Goal: Information Seeking & Learning: Learn about a topic

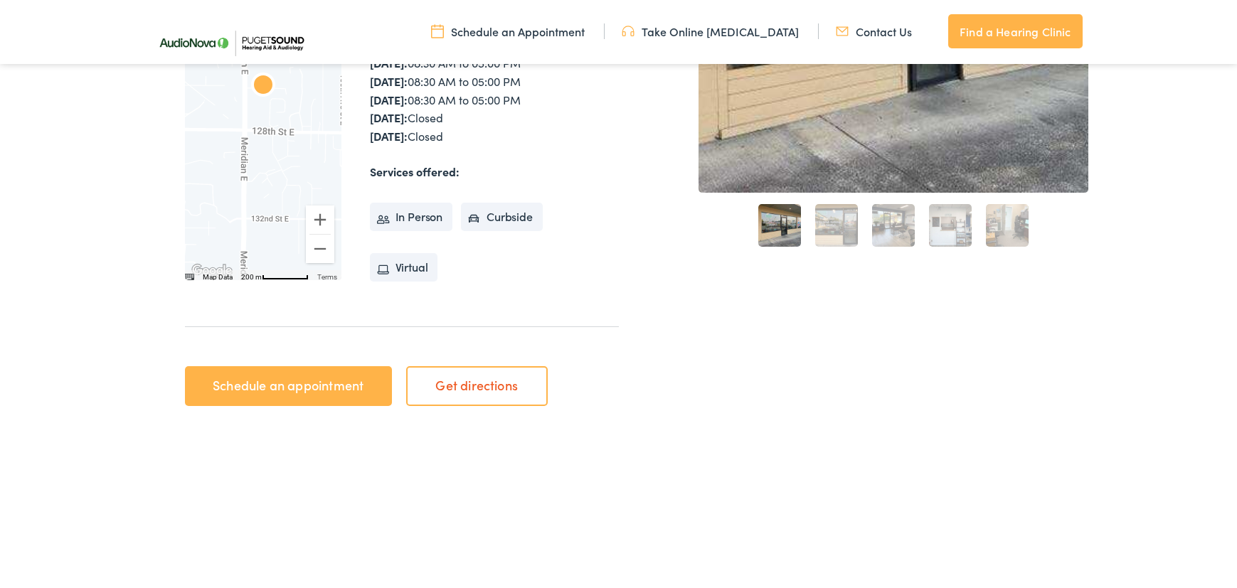
scroll to position [400, 0]
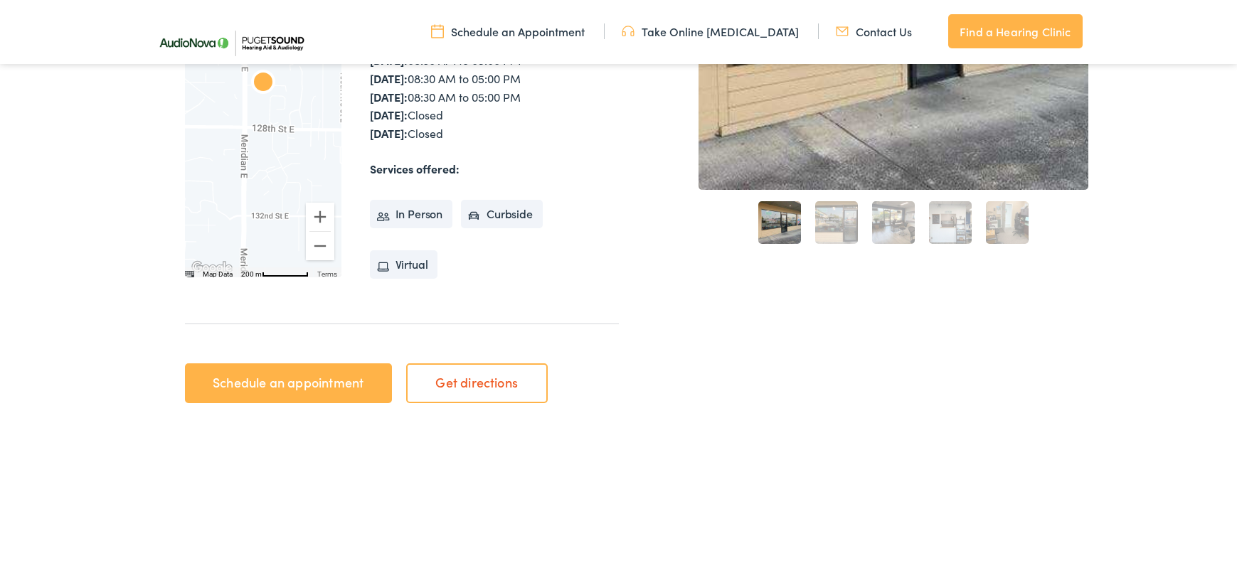
click at [838, 219] on link "2" at bounding box center [836, 222] width 43 height 43
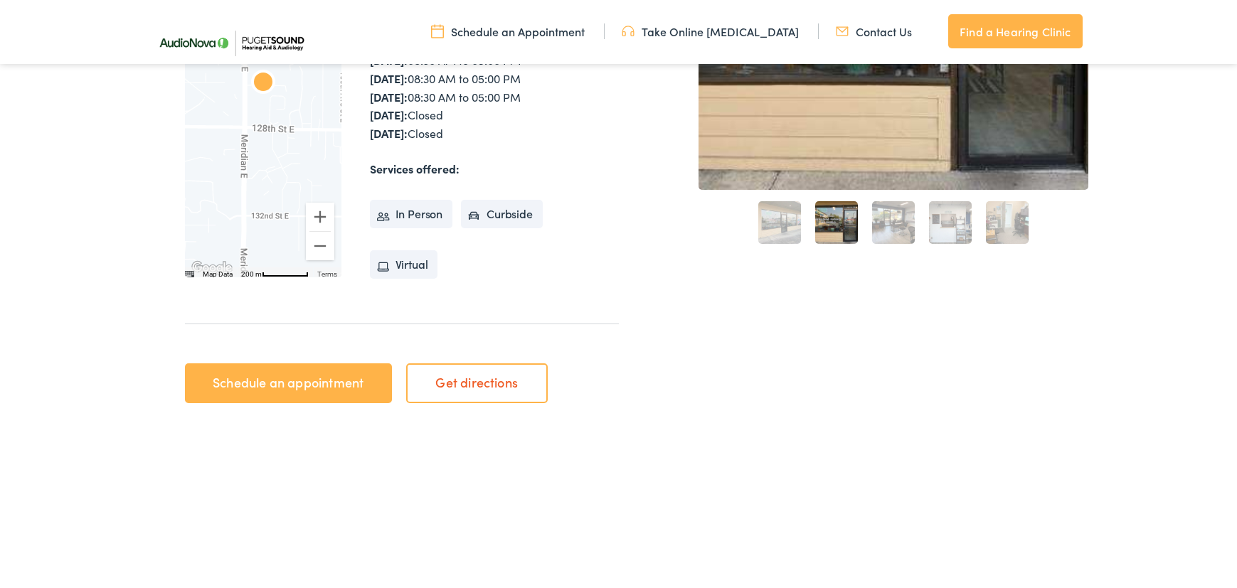
click at [902, 220] on link "3" at bounding box center [893, 222] width 43 height 43
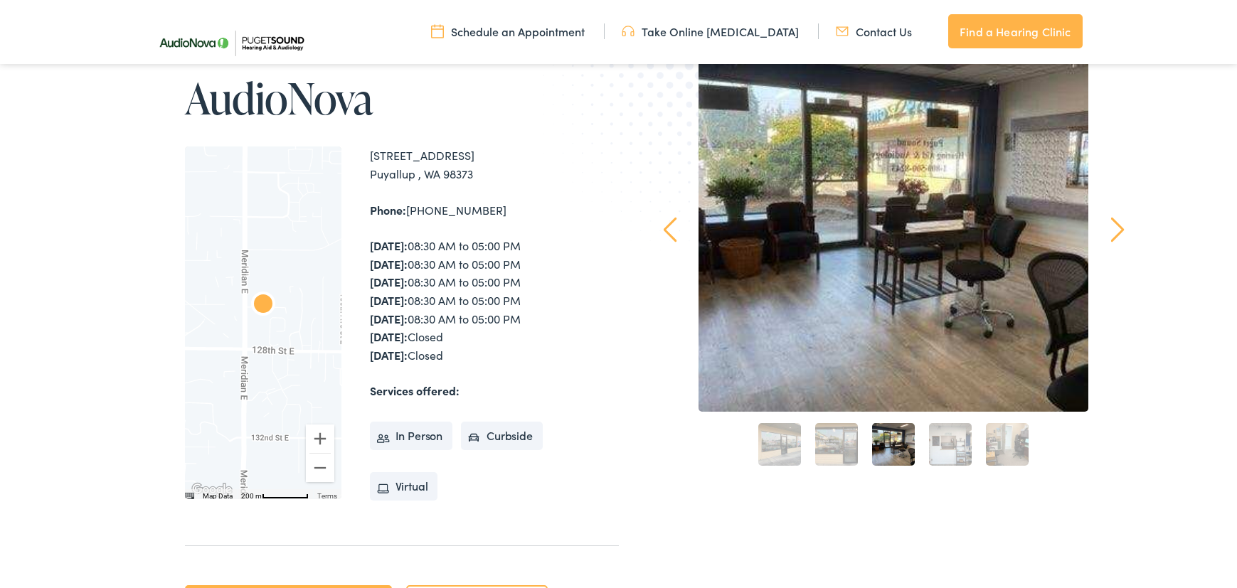
scroll to position [179, 0]
click at [1039, 31] on link "Find a Hearing Clinic" at bounding box center [1015, 31] width 134 height 34
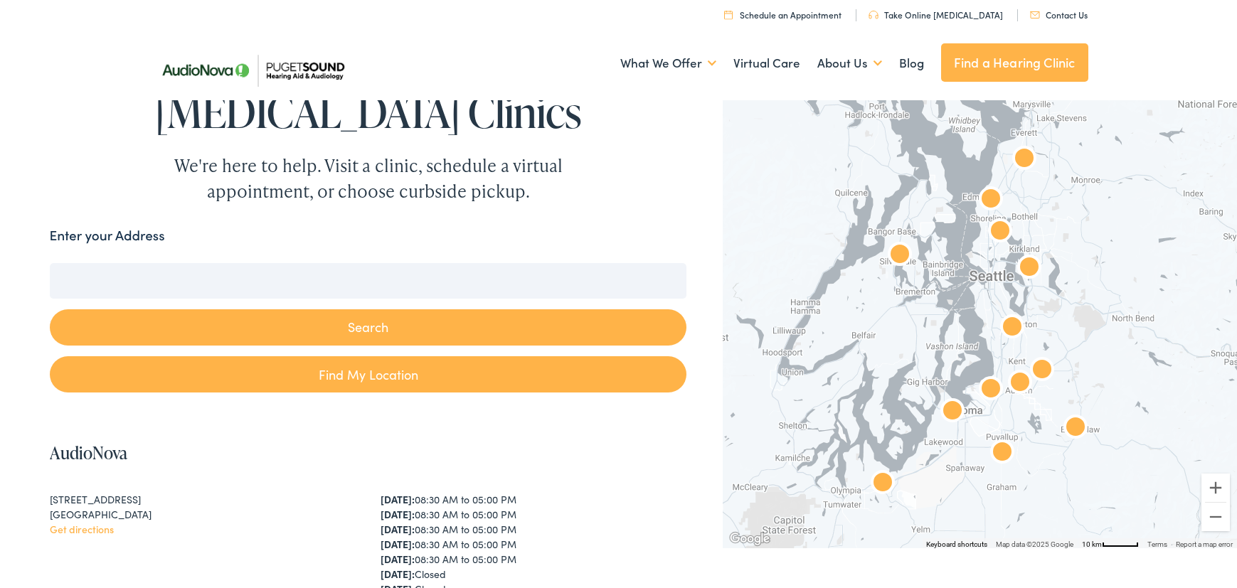
scroll to position [95, 0]
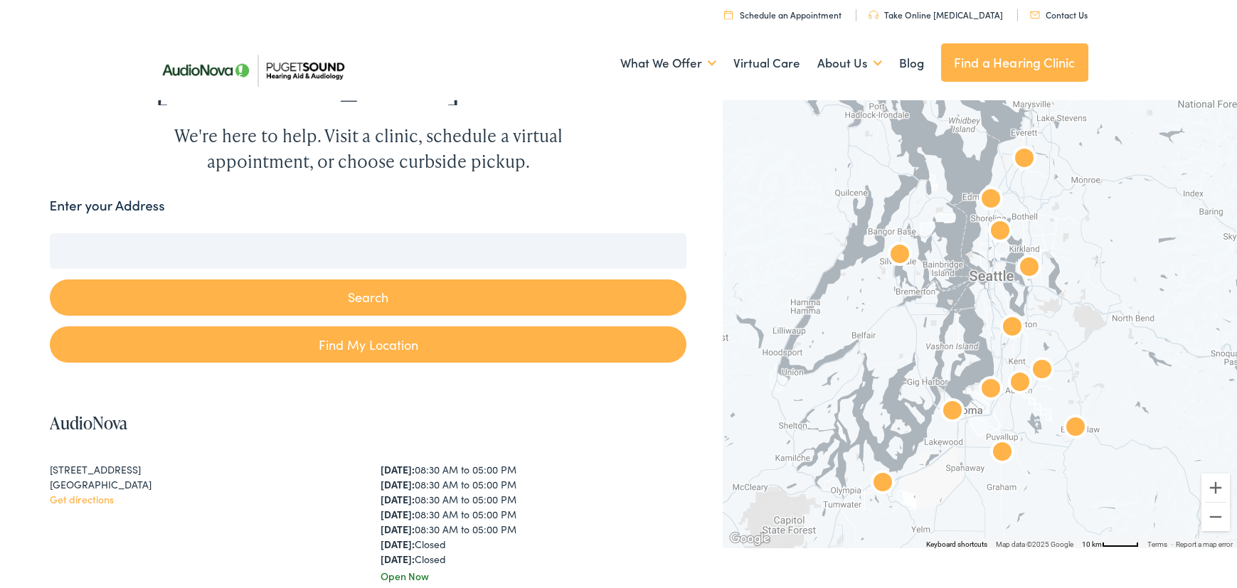
click at [348, 346] on link "Find My Location" at bounding box center [368, 344] width 637 height 36
type input "Puyallup, [US_STATE]"
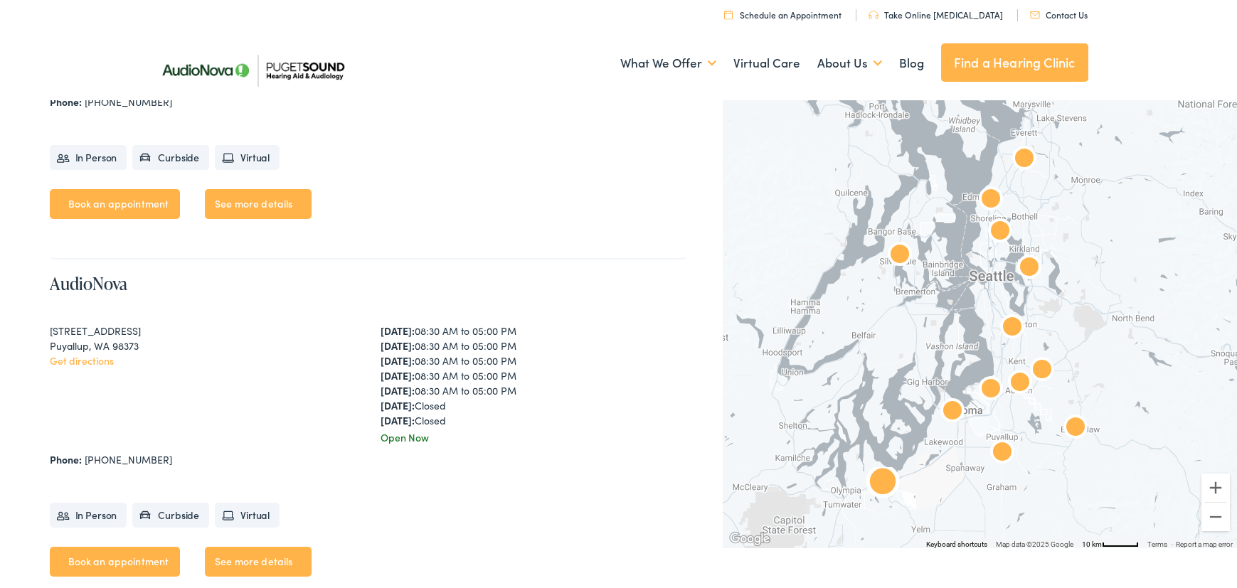
scroll to position [3091, 0]
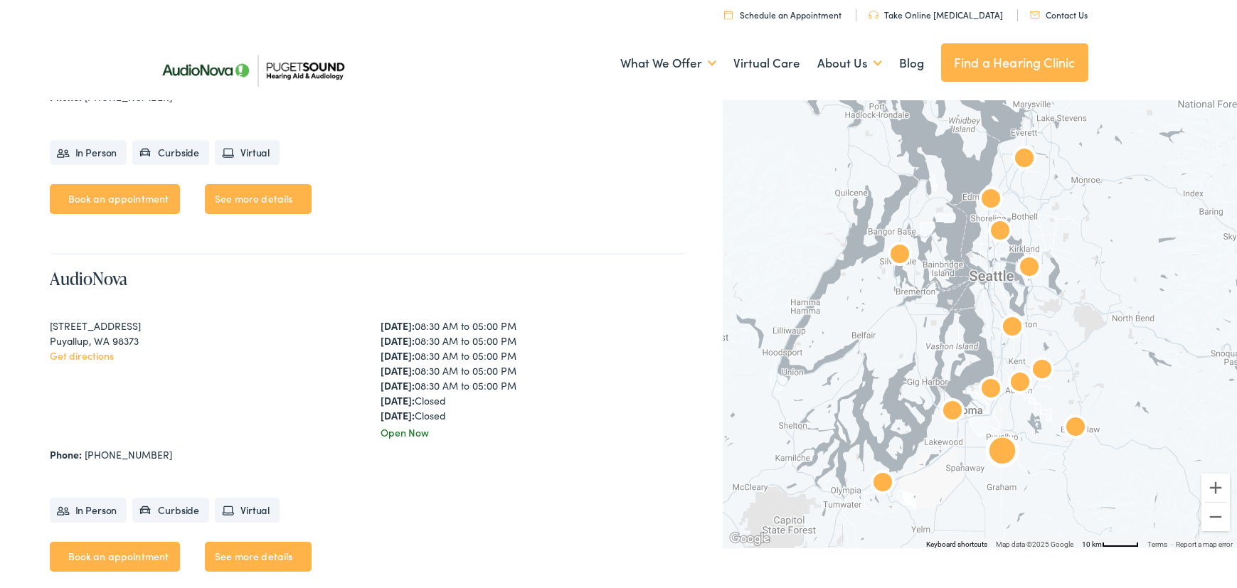
click at [237, 554] on link "See more details" at bounding box center [258, 557] width 107 height 30
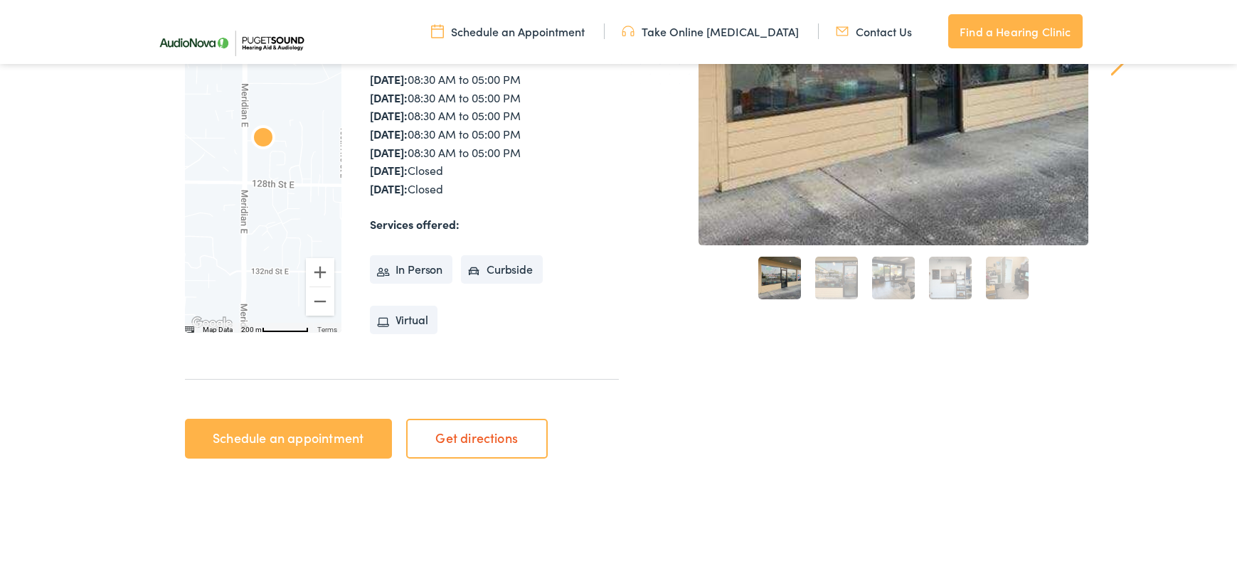
scroll to position [347, 0]
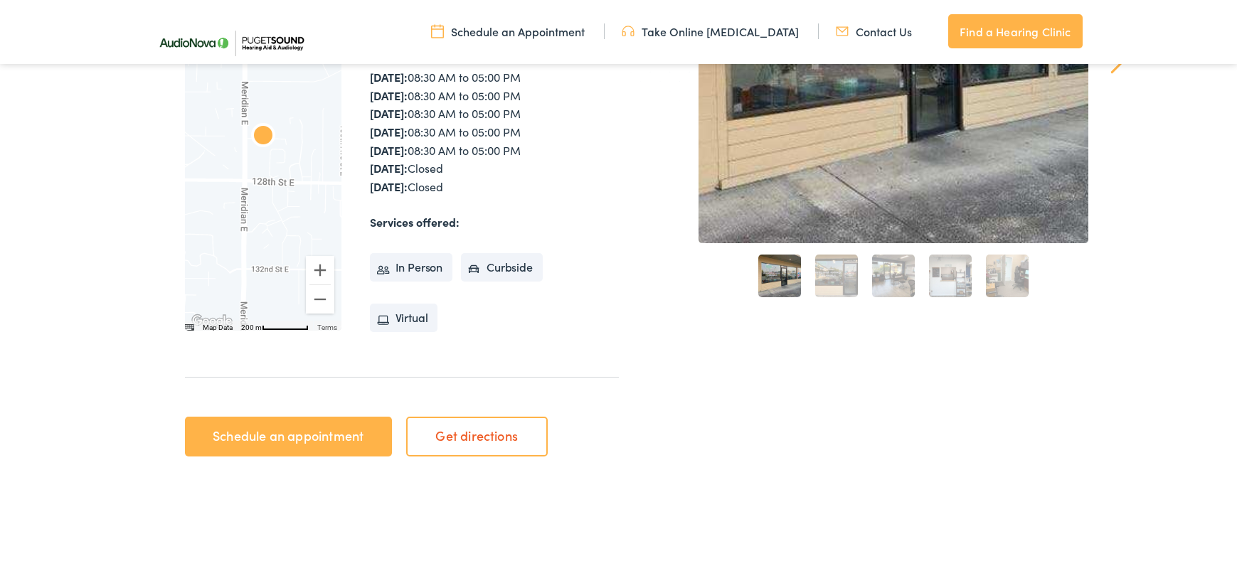
click at [315, 434] on link "Schedule an appointment" at bounding box center [288, 437] width 207 height 40
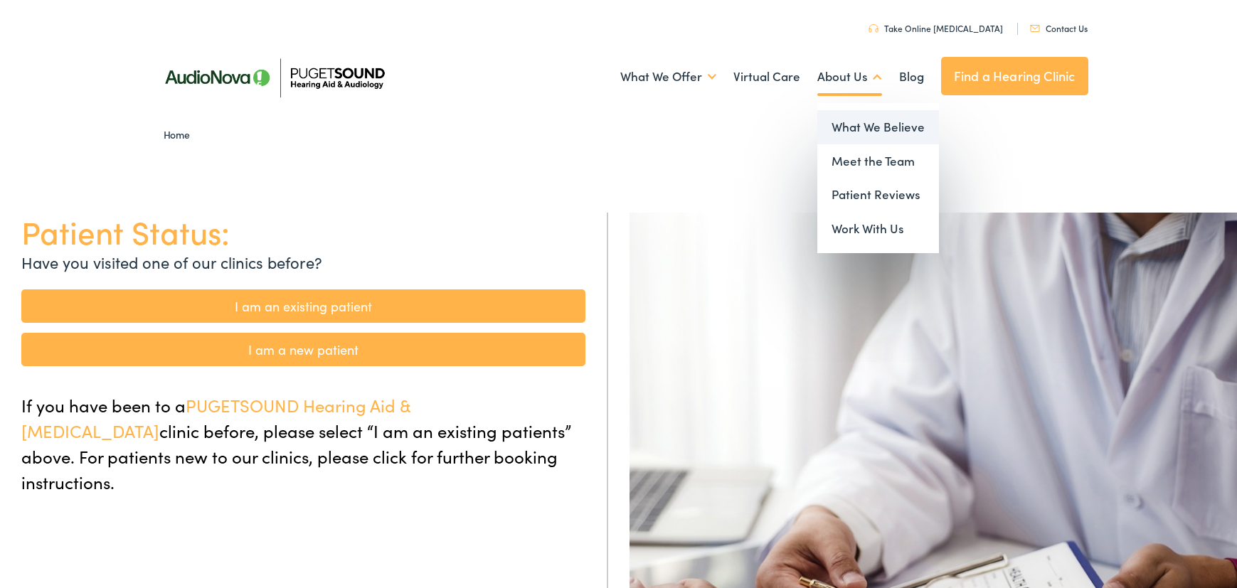
click at [833, 124] on link "What We Believe" at bounding box center [878, 127] width 122 height 34
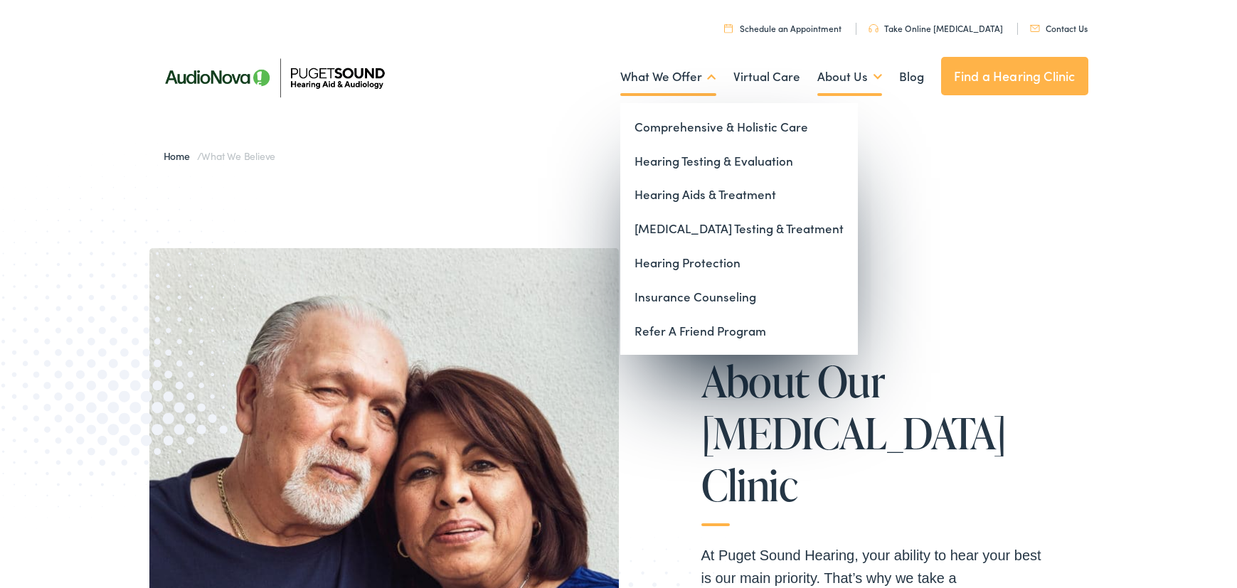
scroll to position [4, 0]
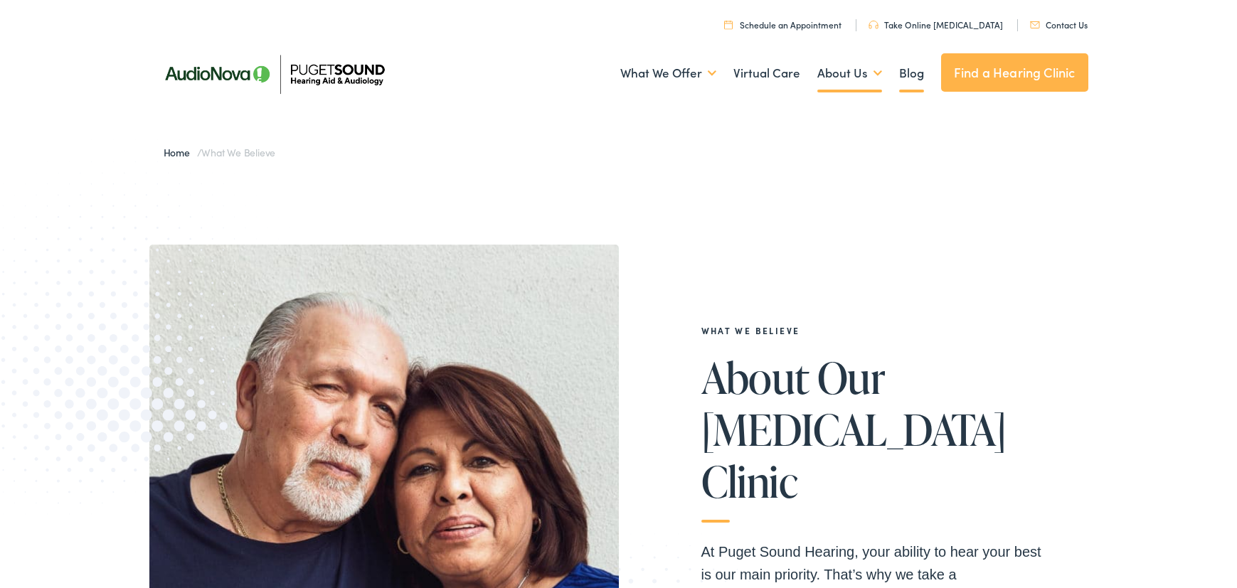
click at [909, 78] on link "Blog" at bounding box center [911, 73] width 25 height 53
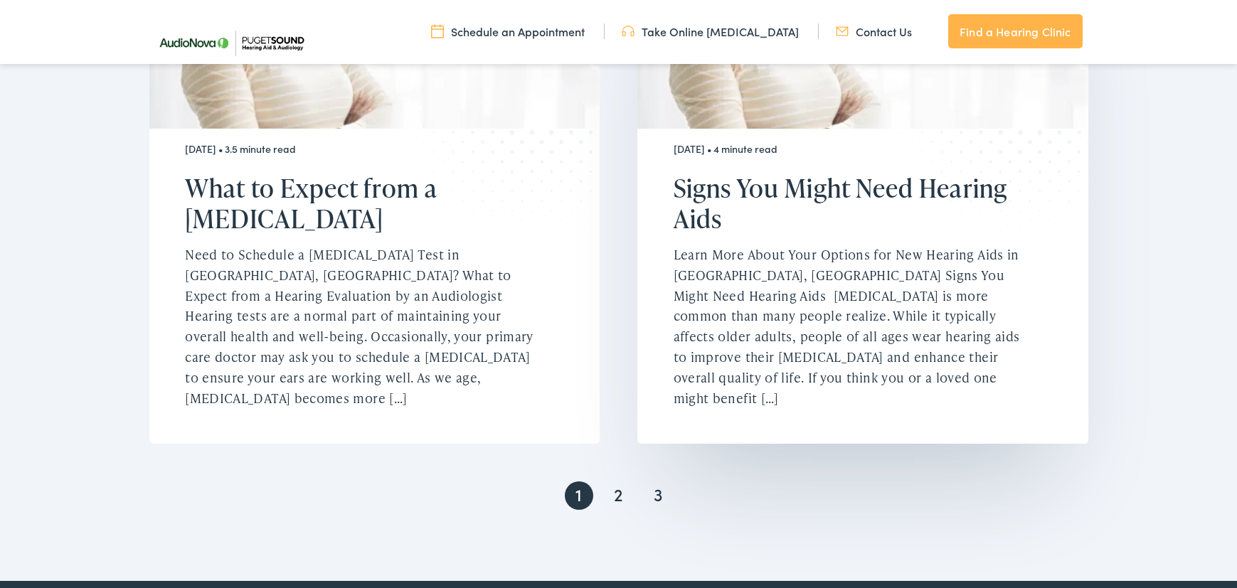
scroll to position [2865, 0]
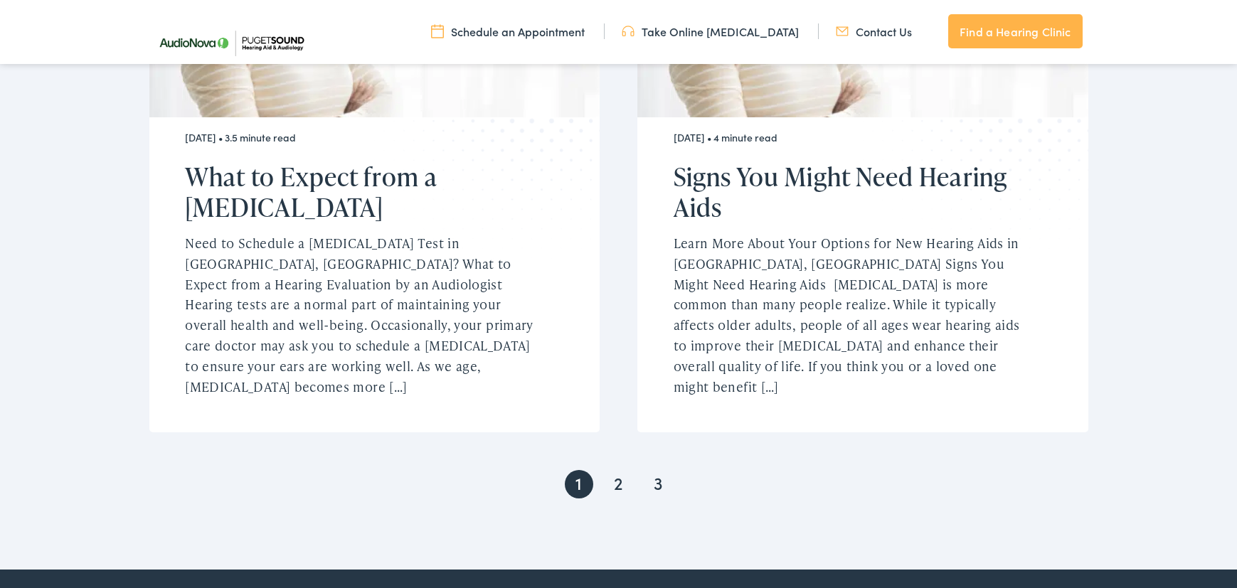
click at [622, 470] on link "2" at bounding box center [618, 484] width 28 height 28
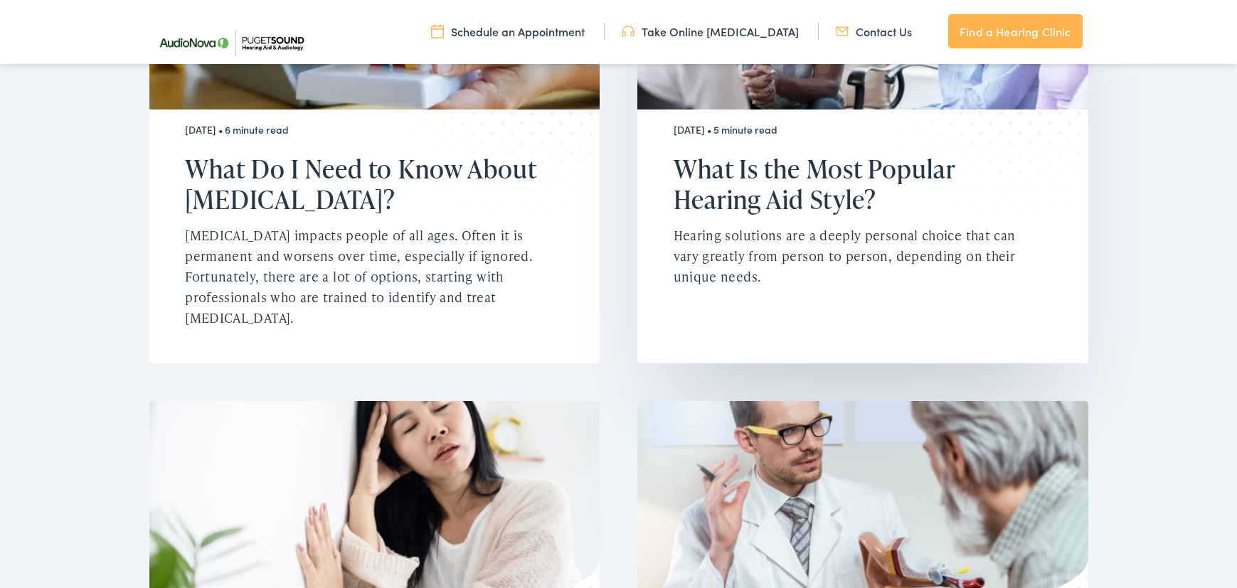
scroll to position [1229, 0]
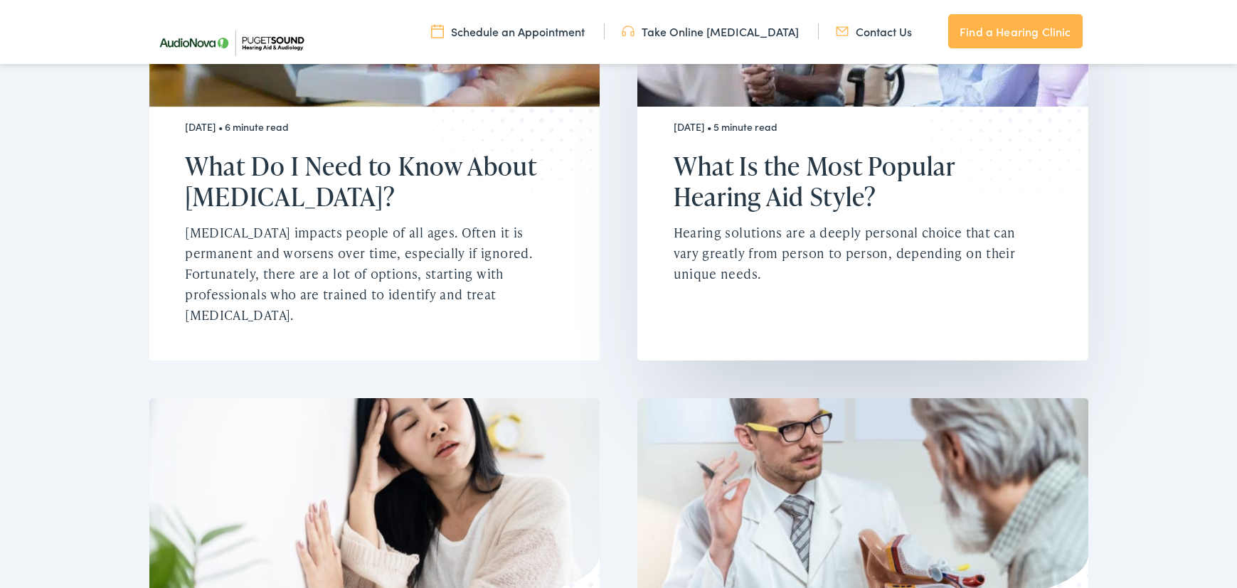
click at [773, 151] on h2 "What Is the Most Popular Hearing Aid Style?" at bounding box center [853, 181] width 361 height 61
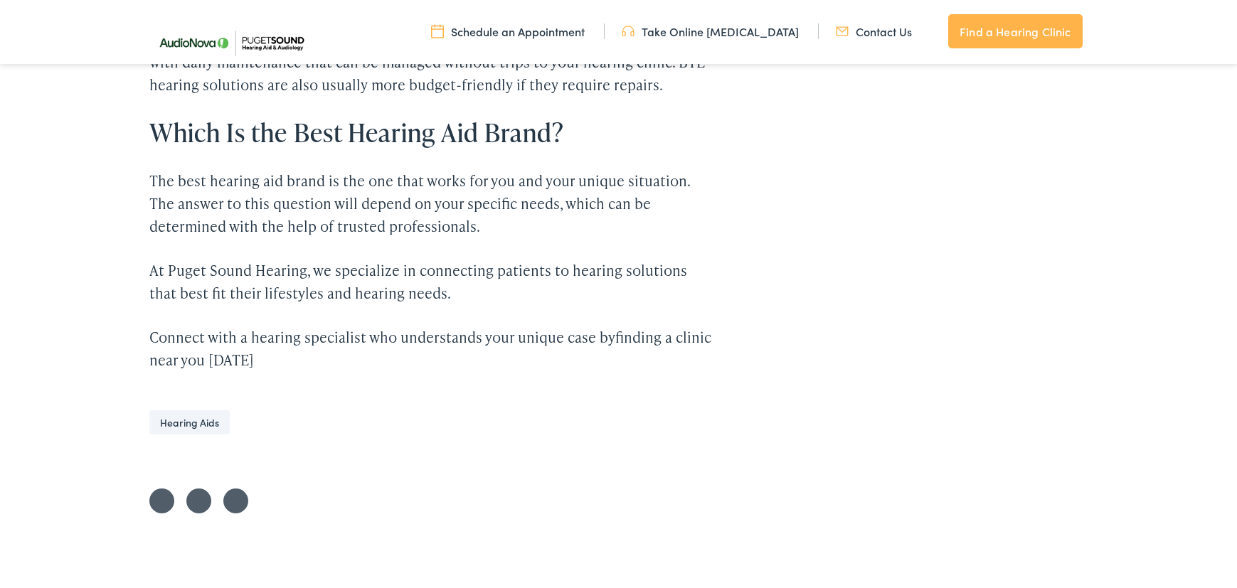
scroll to position [2657, 0]
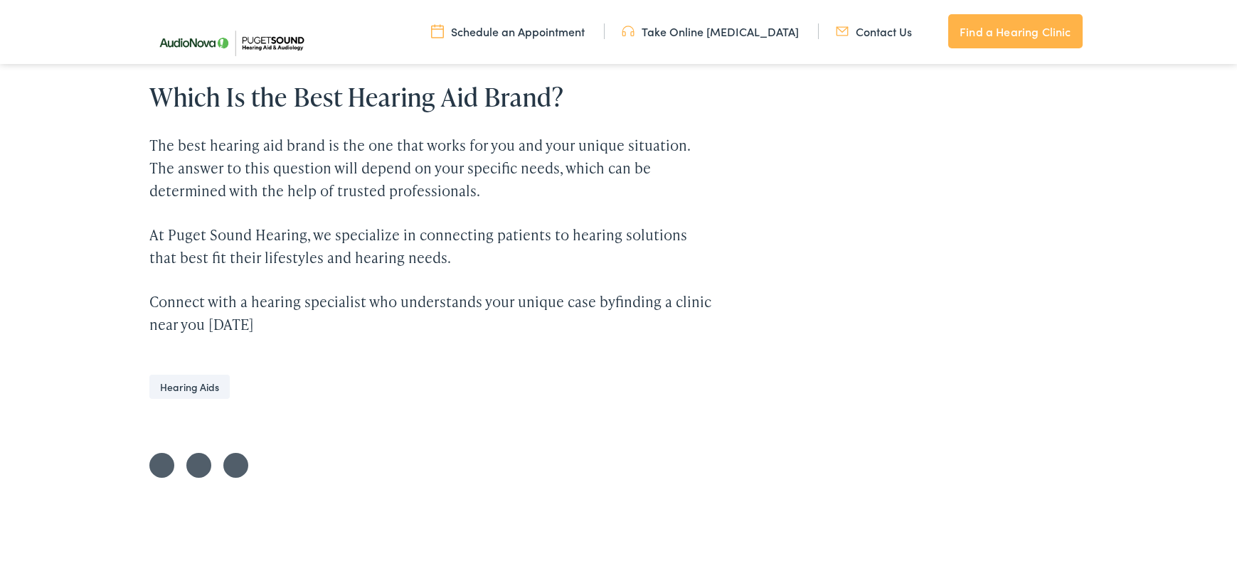
click at [204, 375] on link "Hearing Aids" at bounding box center [189, 387] width 80 height 24
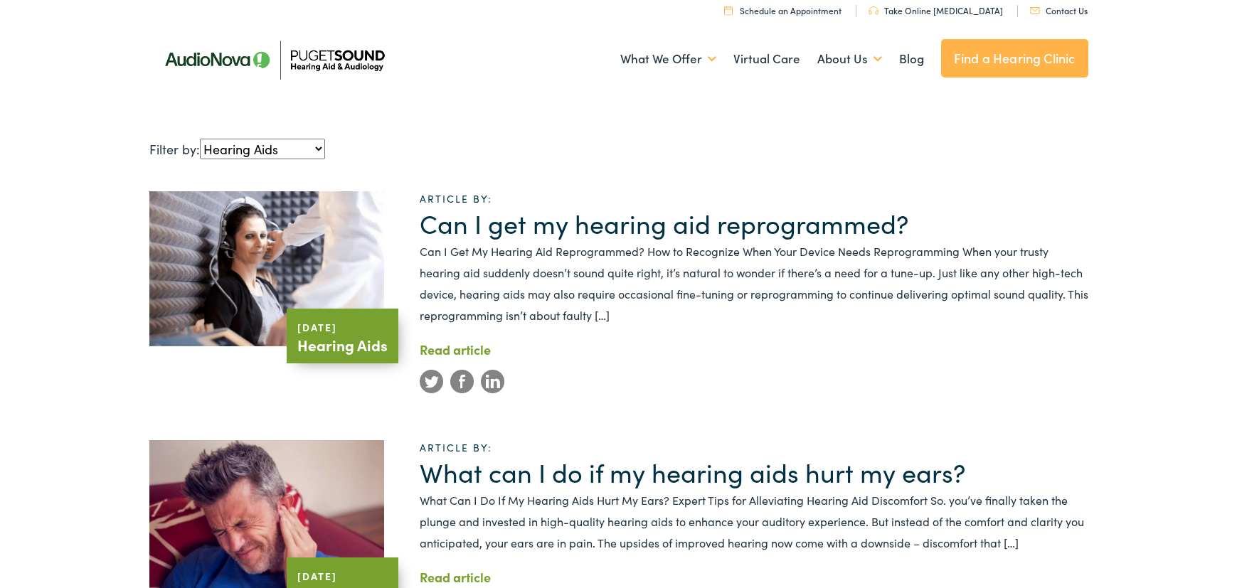
scroll to position [18, 0]
